Goal: Task Accomplishment & Management: Manage account settings

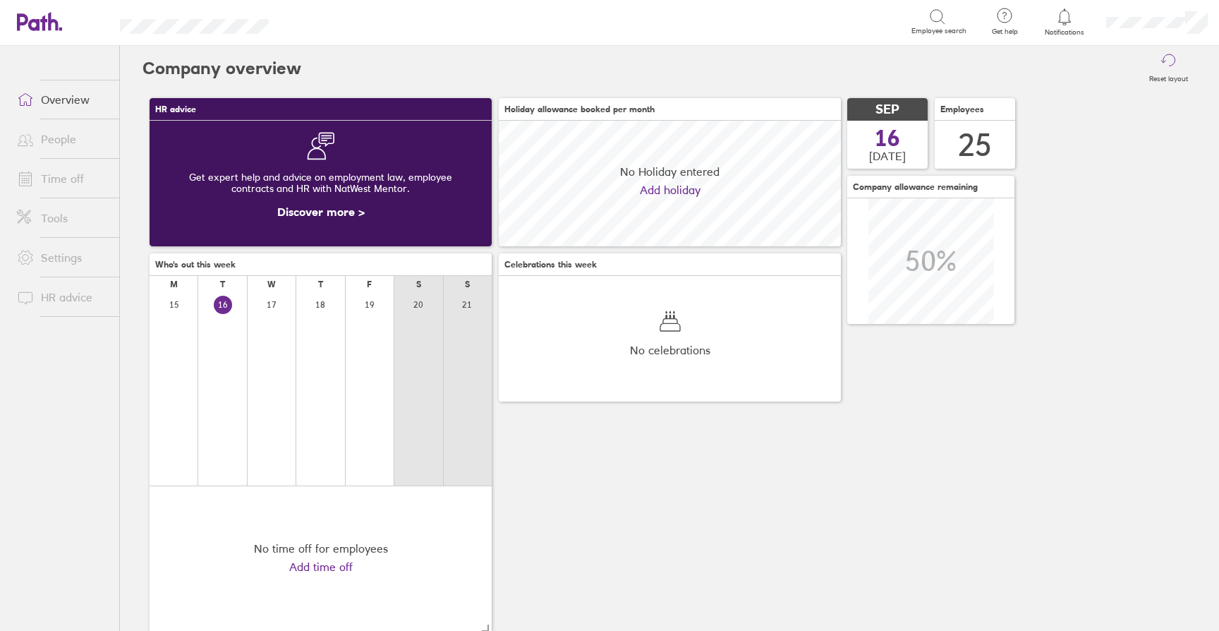
scroll to position [126, 342]
click at [62, 181] on link "Time off" at bounding box center [63, 178] width 114 height 28
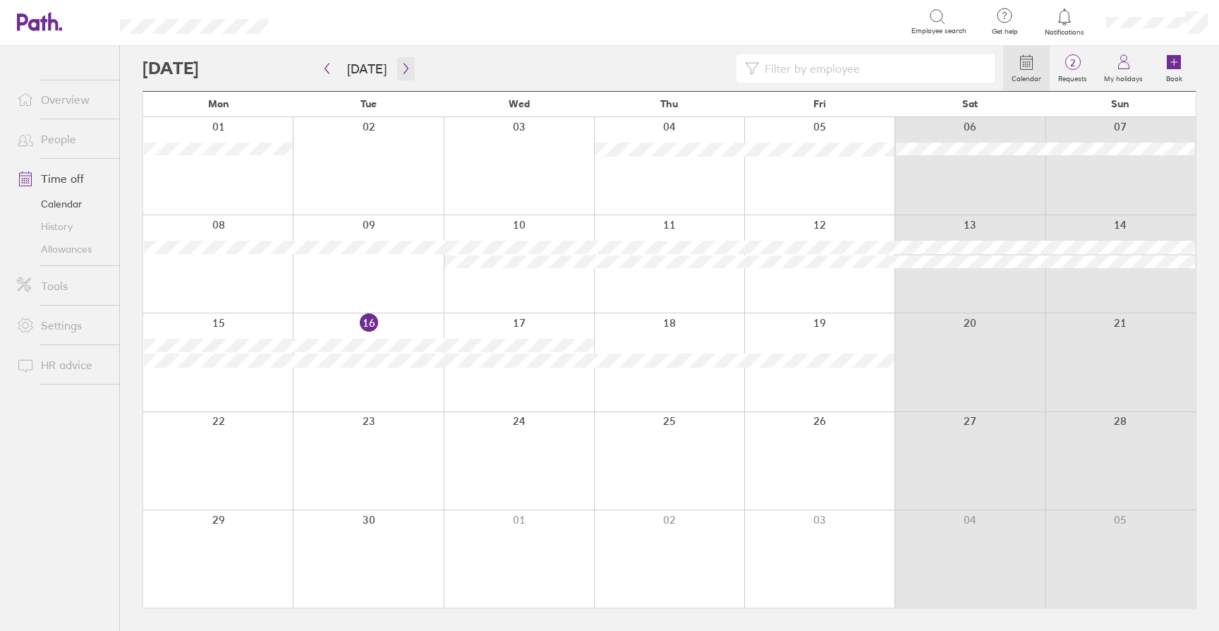
click at [403, 66] on icon "button" at bounding box center [406, 68] width 11 height 11
